Goal: Task Accomplishment & Management: Manage account settings

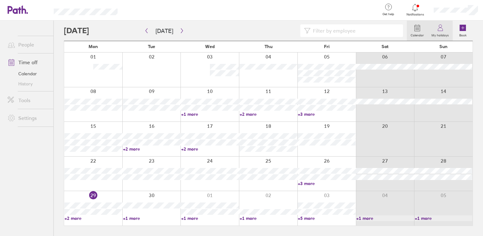
click at [432, 24] on link "My holidays" at bounding box center [440, 31] width 25 height 20
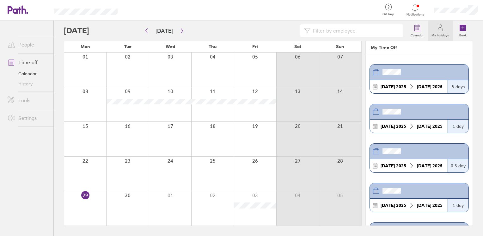
click at [436, 85] on div "[DATE]" at bounding box center [429, 86] width 31 height 5
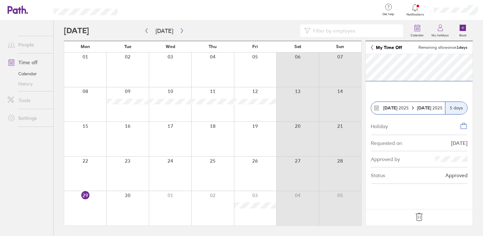
click at [378, 47] on link "My Time Off" at bounding box center [386, 47] width 31 height 5
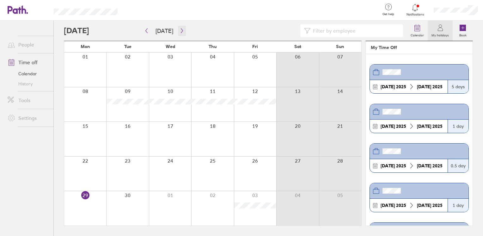
click at [178, 29] on button "button" at bounding box center [182, 31] width 8 height 10
click at [230, 125] on div at bounding box center [212, 139] width 42 height 34
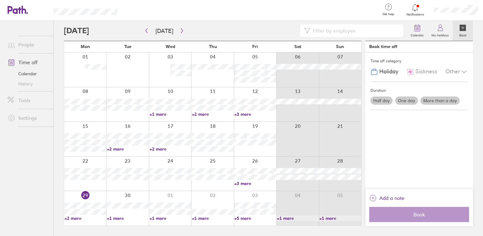
click at [182, 161] on div at bounding box center [170, 173] width 42 height 34
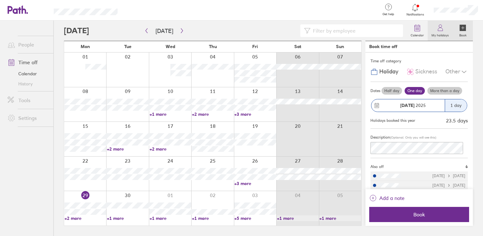
click at [434, 28] on link "My holidays" at bounding box center [440, 31] width 25 height 20
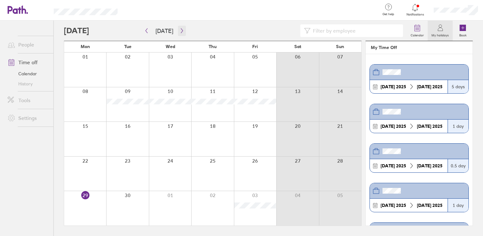
click at [180, 35] on button "button" at bounding box center [182, 31] width 8 height 10
